Goal: Find contact information: Find contact information

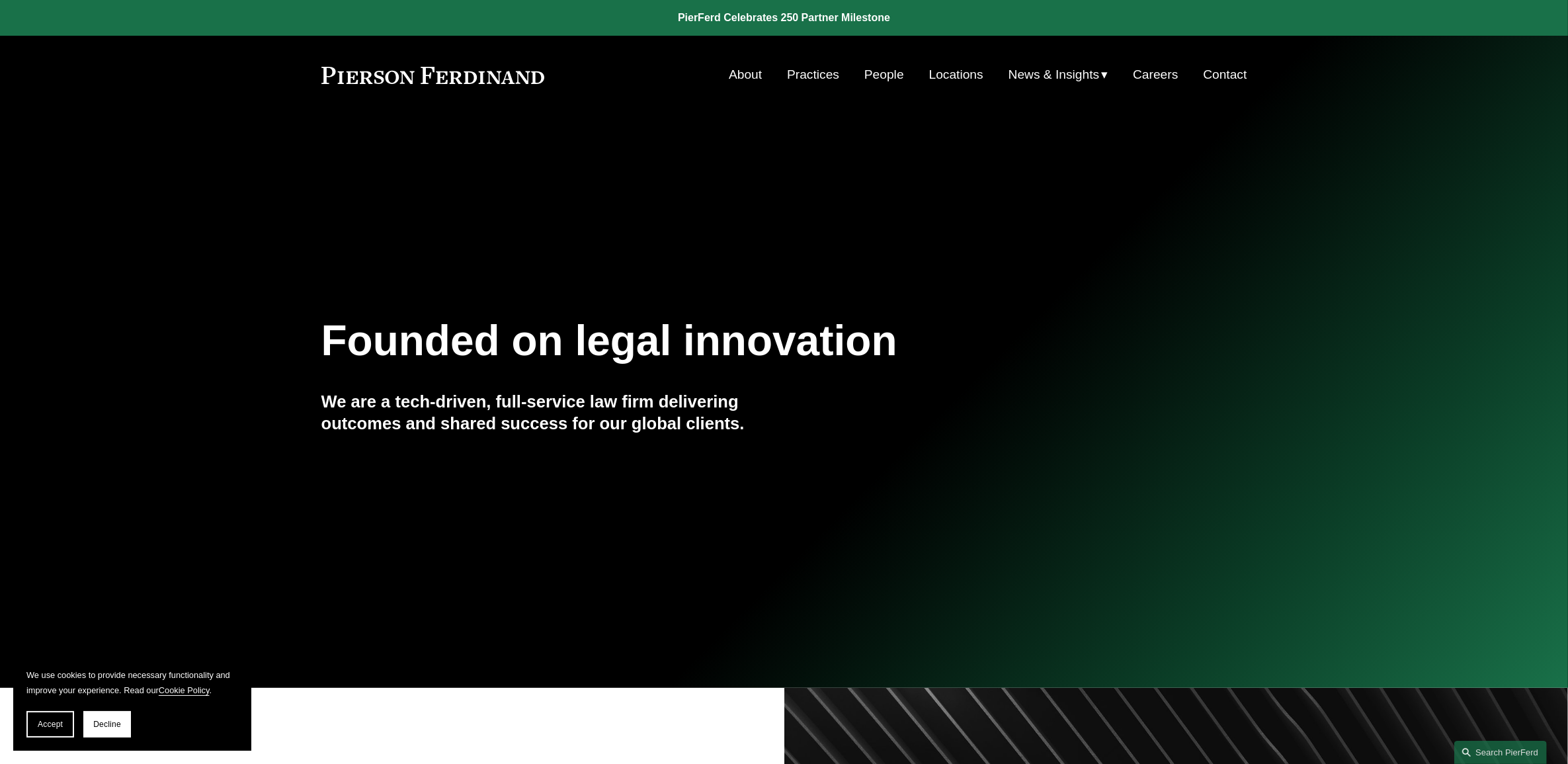
click at [877, 66] on link "People" at bounding box center [885, 75] width 40 height 25
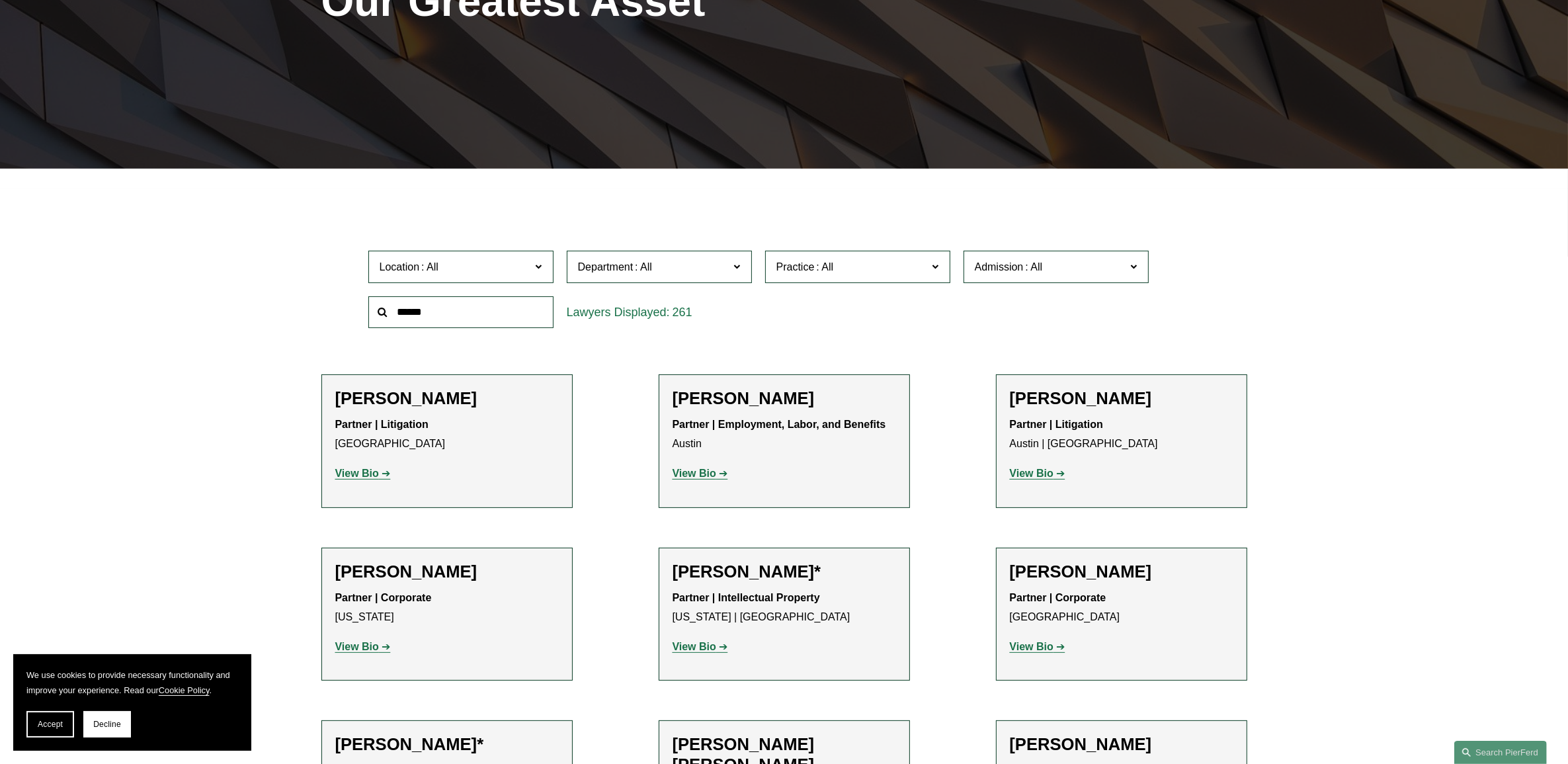
scroll to position [11724, 0]
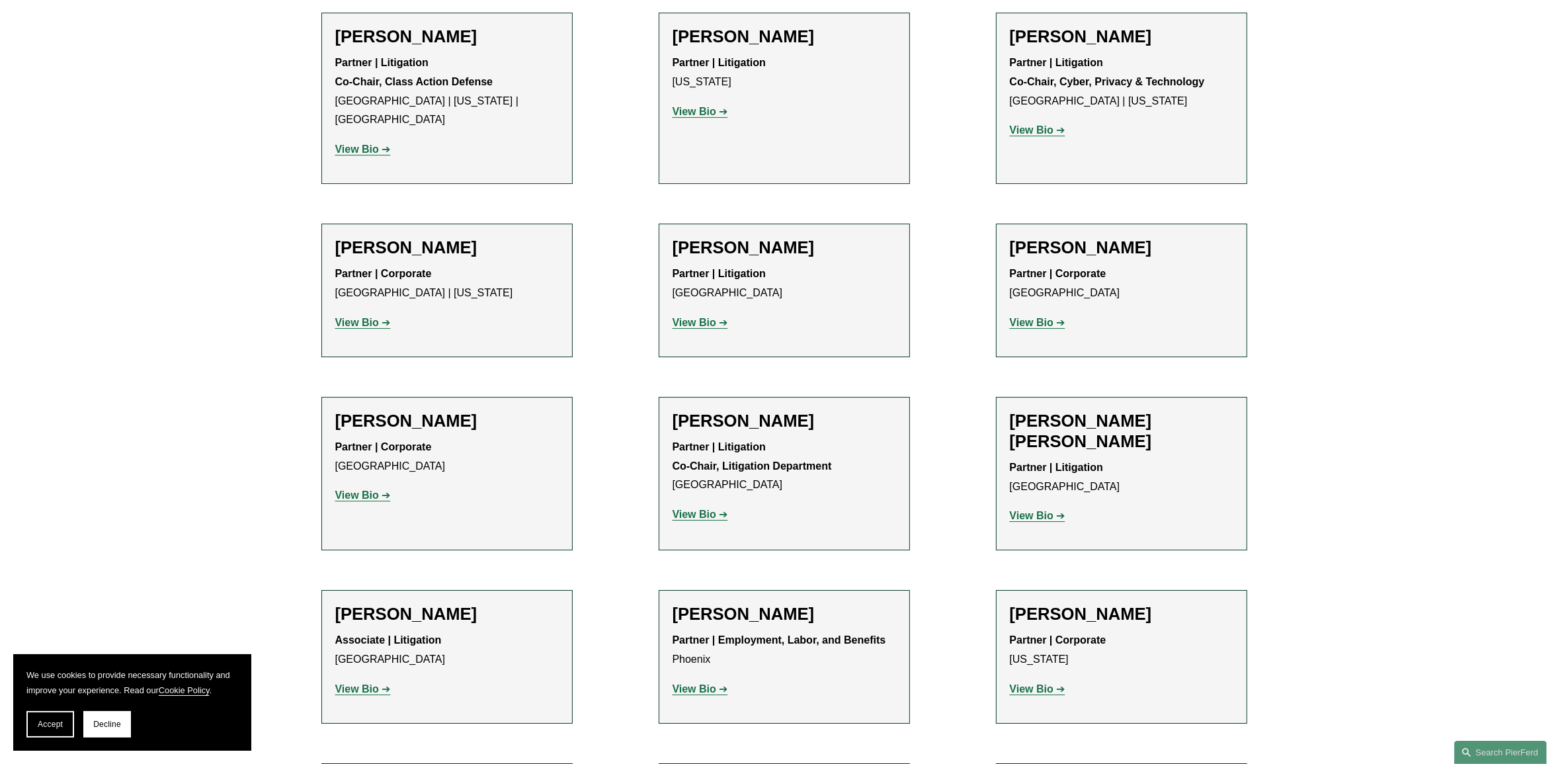
drag, startPoint x: 1198, startPoint y: 387, endPoint x: 1004, endPoint y: 388, distance: 194.0
drag, startPoint x: 1004, startPoint y: 388, endPoint x: 1030, endPoint y: 387, distance: 26.0
copy h2 "[PERSON_NAME]"
